Goal: Use online tool/utility: Utilize a website feature to perform a specific function

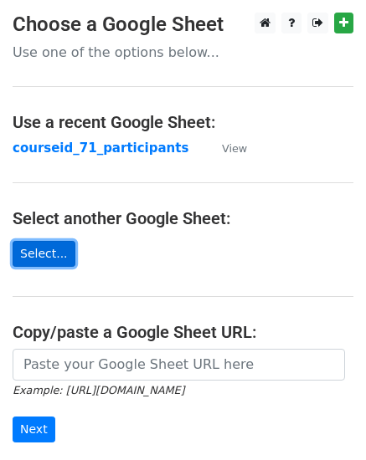
click at [47, 250] on link "Select..." at bounding box center [44, 254] width 63 height 26
click at [47, 246] on link "Select..." at bounding box center [44, 254] width 63 height 26
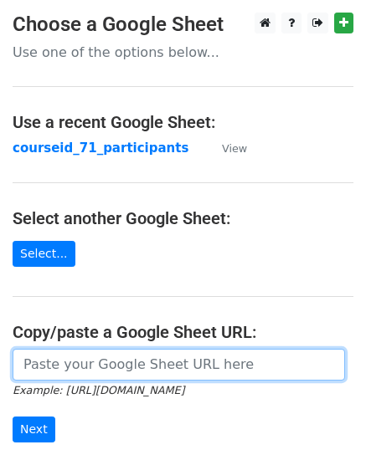
click at [61, 368] on input "url" at bounding box center [179, 365] width 332 height 32
paste input "https://docs.google.com/spreadsheets/d/1o1-4EHtGaNvIkRVijXKhaG72gPVW3DE-/edit?g…"
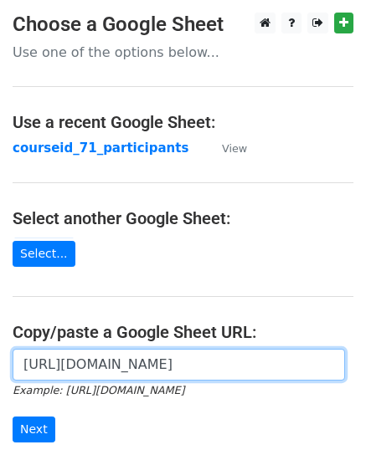
scroll to position [0, 402]
type input "https://docs.google.com/spreadsheets/d/1o1-4EHtGaNvIkRVijXKhaG72gPVW3DE-/edit?g…"
click at [13, 417] on input "Next" at bounding box center [34, 430] width 43 height 26
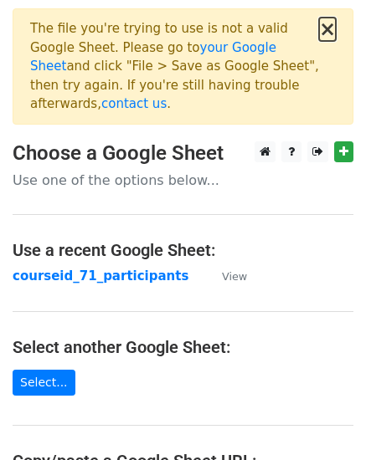
click at [328, 35] on button "×" at bounding box center [327, 29] width 17 height 20
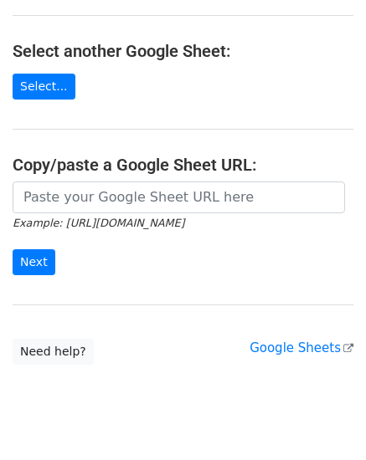
scroll to position [206, 0]
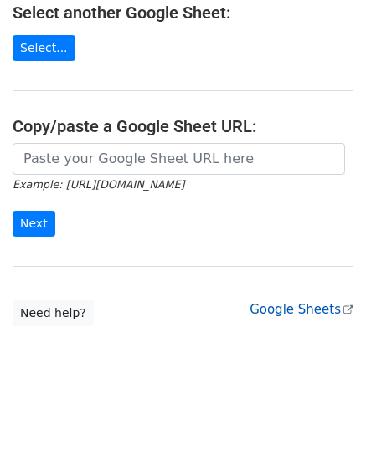
click at [350, 313] on icon at bounding box center [348, 310] width 10 height 10
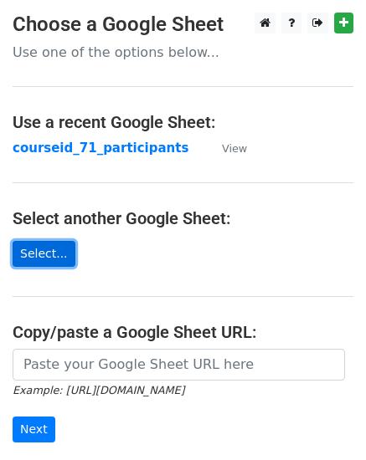
click at [44, 260] on link "Select..." at bounding box center [44, 254] width 63 height 26
click at [41, 259] on link "Select..." at bounding box center [44, 254] width 63 height 26
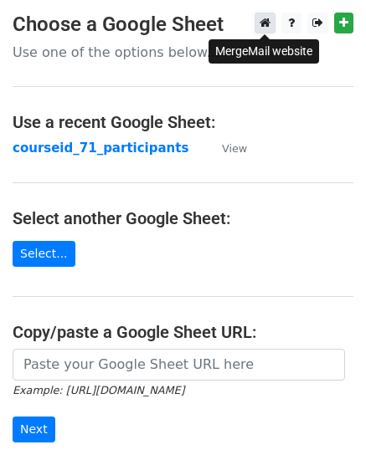
click at [267, 23] on icon at bounding box center [264, 23] width 11 height 12
